Goal: Information Seeking & Learning: Find specific fact

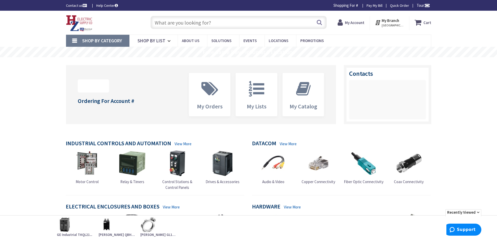
type input "[PERSON_NAME][GEOGRAPHIC_DATA][PERSON_NAME], [GEOGRAPHIC_DATA]"
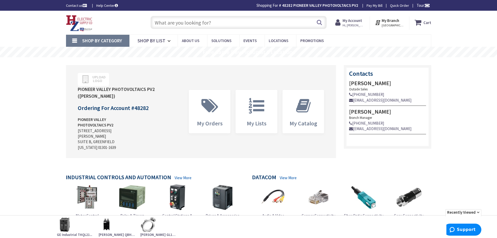
click at [198, 22] on input "text" at bounding box center [238, 22] width 176 height 13
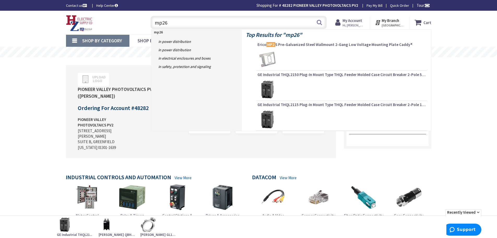
type input "mp260"
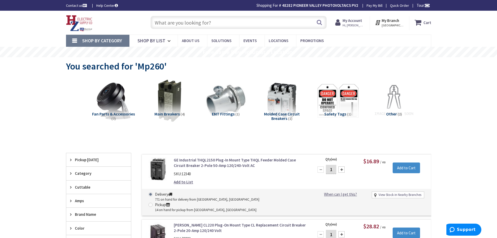
paste input "(1) Murray, MP260, 60A, Double Pole Breaker, 10AIC""
drag, startPoint x: 163, startPoint y: 21, endPoint x: 153, endPoint y: 21, distance: 9.6
click at [153, 21] on input "(1) Murray, MP260, 60A, Double Pole Breaker, 10AIC"" at bounding box center [238, 22] width 176 height 13
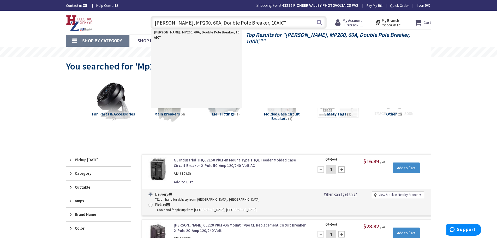
click at [172, 22] on input "Murray, MP260, 60A, Double Pole Breaker, 10AIC"" at bounding box center [238, 22] width 176 height 13
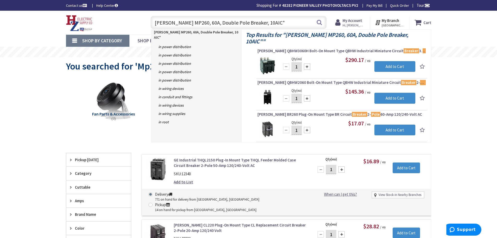
click at [187, 24] on input "Murray MP260, 60A, Double Pole Breaker, 10AIC"" at bounding box center [238, 22] width 176 height 13
drag, startPoint x: 264, startPoint y: 25, endPoint x: 186, endPoint y: 23, distance: 78.5
click at [186, 23] on input "Murray MP260, 60A, Double Pole Breaker, 10AIC"" at bounding box center [238, 22] width 176 height 13
type input "Murray MP260"
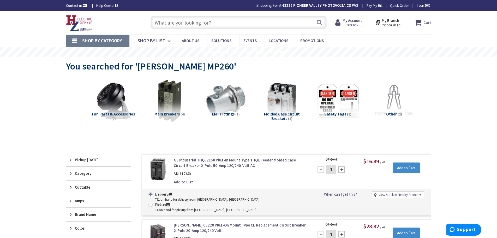
click at [188, 24] on input "text" at bounding box center [238, 22] width 176 height 13
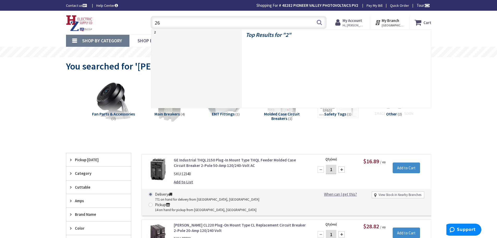
type input "260"
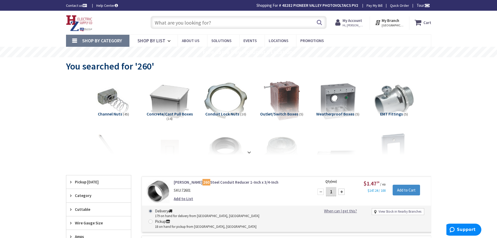
click at [168, 23] on input "text" at bounding box center [238, 22] width 176 height 13
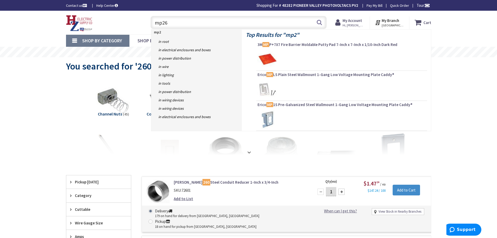
type input "mp260"
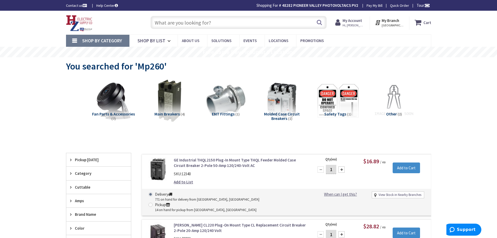
click at [195, 23] on input "text" at bounding box center [238, 22] width 176 height 13
paste input "ECMBR1"
type input "ECMBR1"
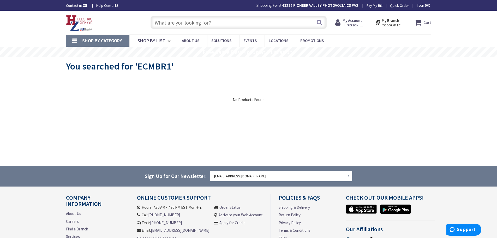
click at [160, 23] on input "text" at bounding box center [238, 22] width 176 height 13
paste input "Backfed Main Breaker Hold Down Kit"
type input "Backfed Main Breaker Hold Down Kit"
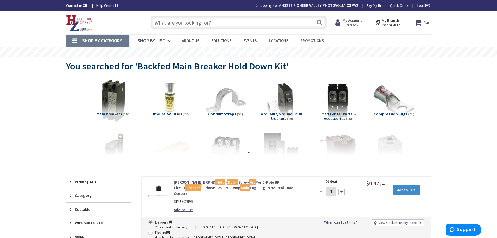
click at [180, 22] on input "text" at bounding box center [238, 22] width 176 height 13
paste input "LC240P"
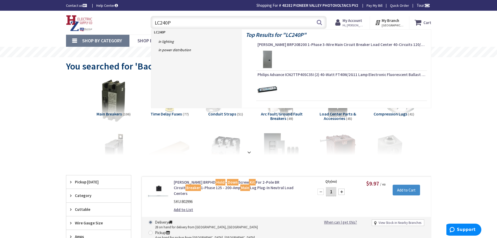
type input "LC240Pc"
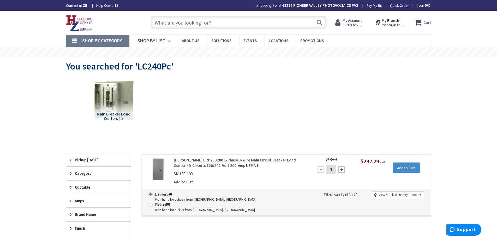
click at [201, 22] on input "text" at bounding box center [238, 22] width 176 height 13
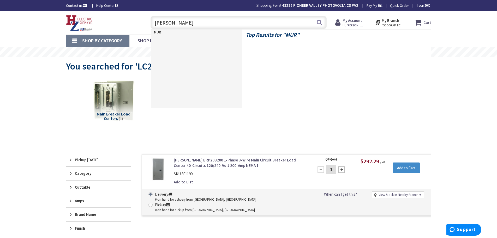
type input "MURRAY"
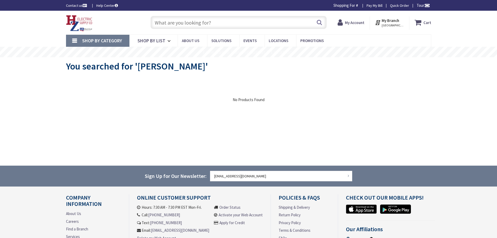
click at [200, 22] on input "text" at bounding box center [238, 22] width 176 height 13
